Goal: Find contact information: Find contact information

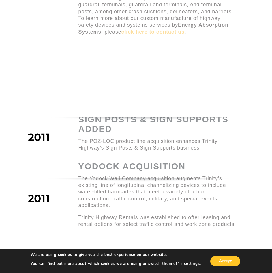
scroll to position [571, 0]
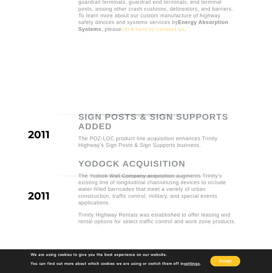
click at [139, 79] on p "Energy Absorption Systems offers custom manufacture of metal and non-metal high…" at bounding box center [157, 78] width 158 height 54
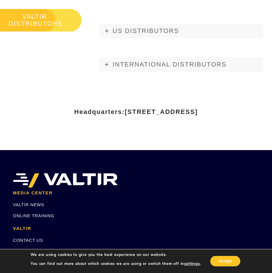
scroll to position [640, 0]
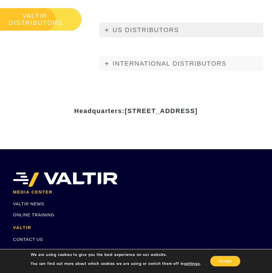
click at [107, 28] on icon at bounding box center [106, 29] width 3 height 3
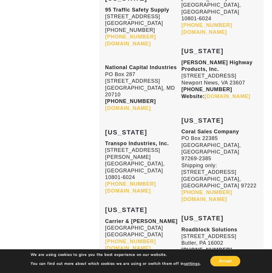
scroll to position [2315, 0]
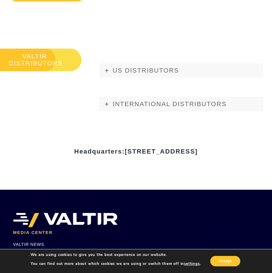
scroll to position [599, 0]
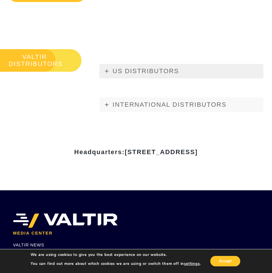
click at [146, 75] on link "US DISTRIBUTORS" at bounding box center [181, 71] width 164 height 14
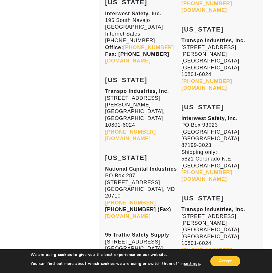
scroll to position [1038, 0]
